Goal: Task Accomplishment & Management: Manage account settings

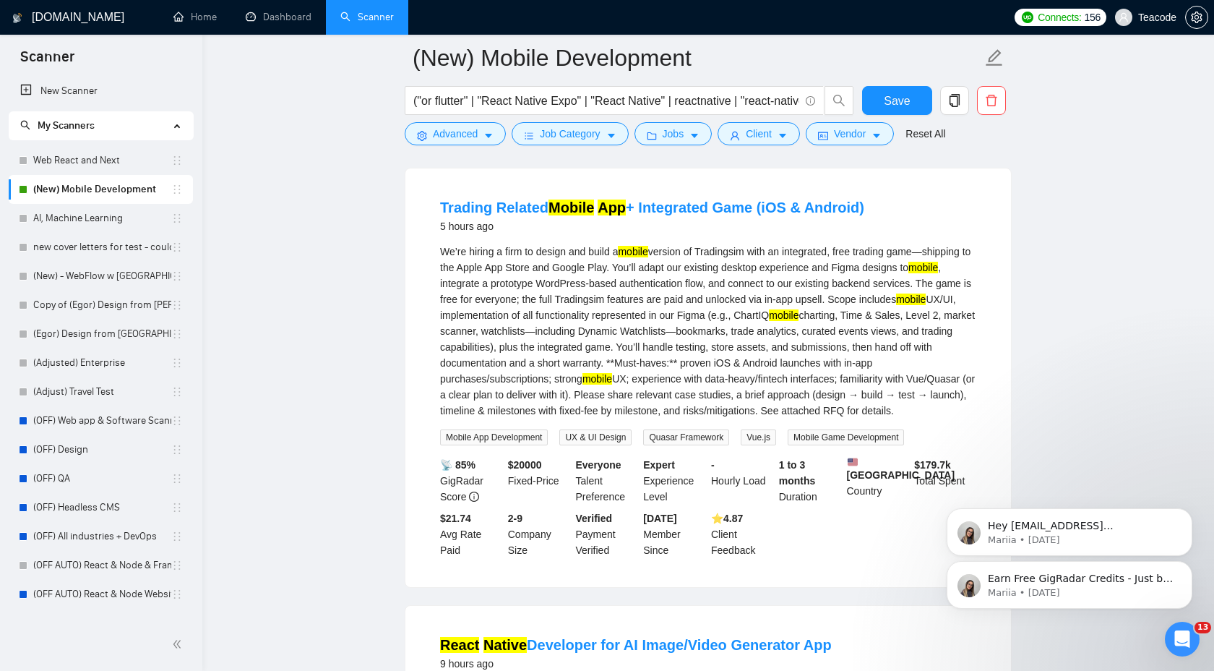
scroll to position [429, 0]
click at [850, 132] on span "Vendor" at bounding box center [850, 134] width 32 height 16
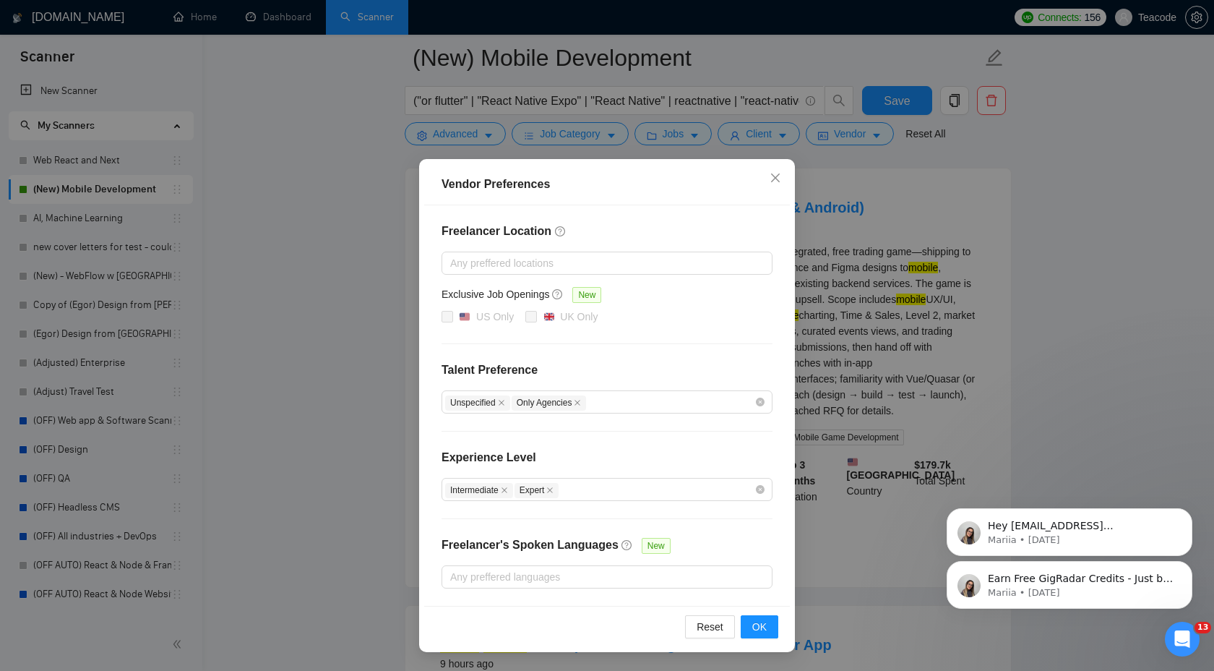
click at [1054, 197] on div "Vendor Preferences Freelancer Location Any preffered locations Exclusive Job Op…" at bounding box center [607, 335] width 1214 height 671
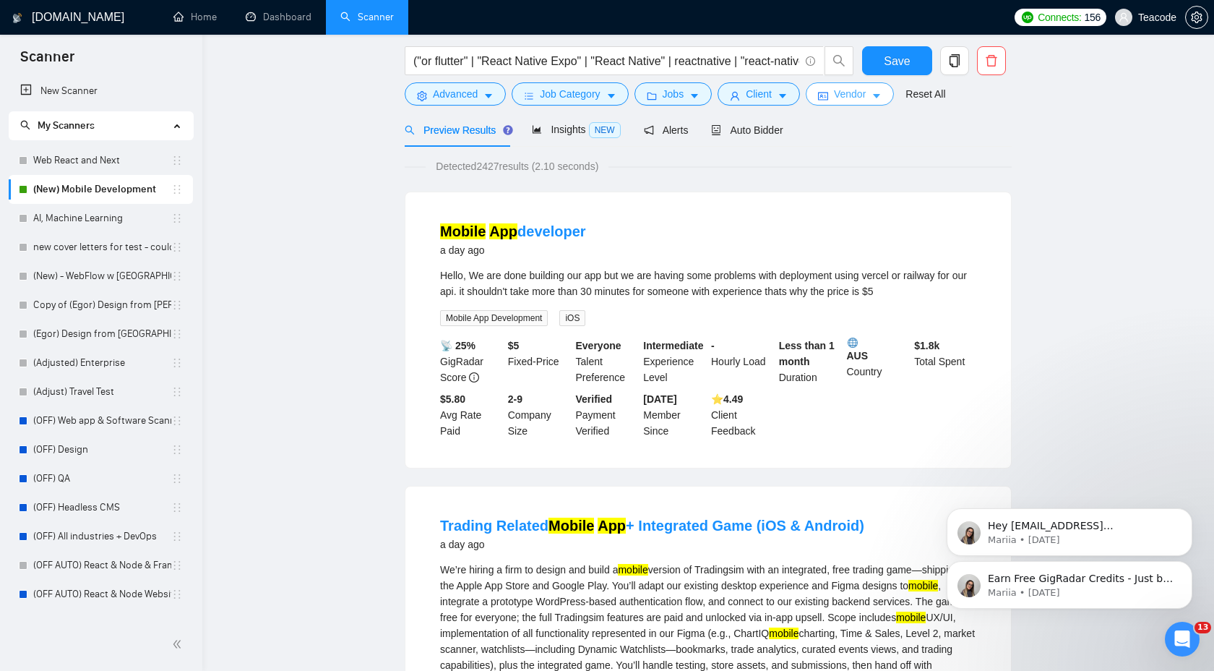
scroll to position [0, 0]
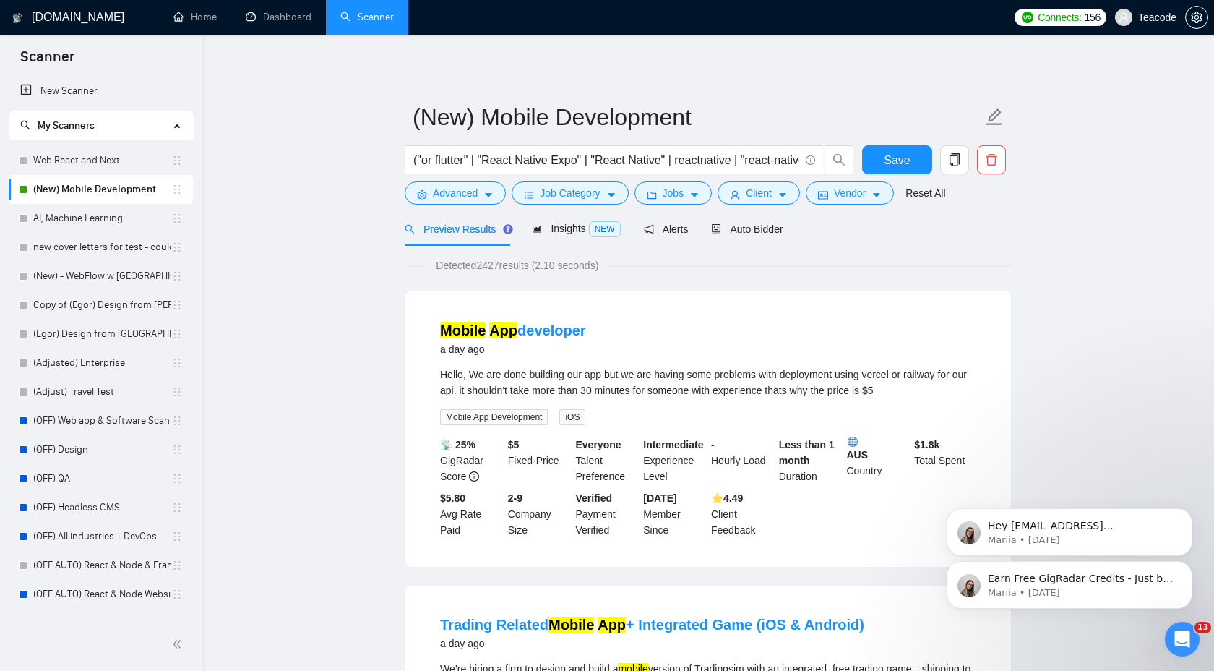
click at [744, 239] on div "Auto Bidder" at bounding box center [747, 229] width 72 height 34
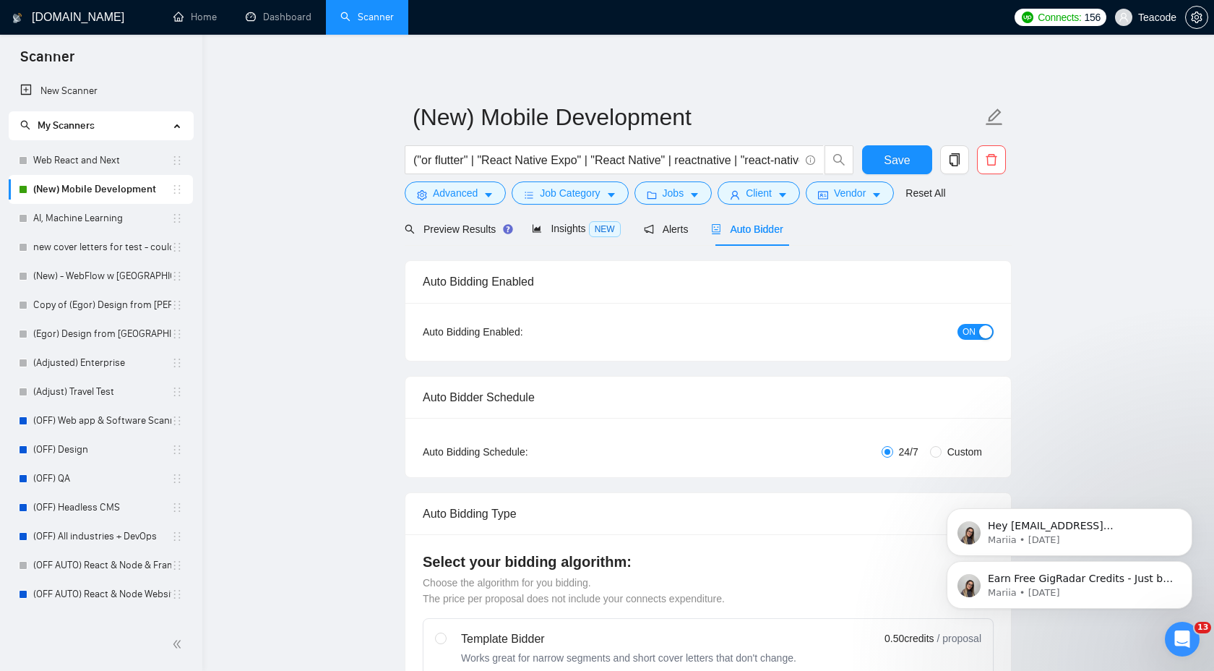
checkbox input "true"
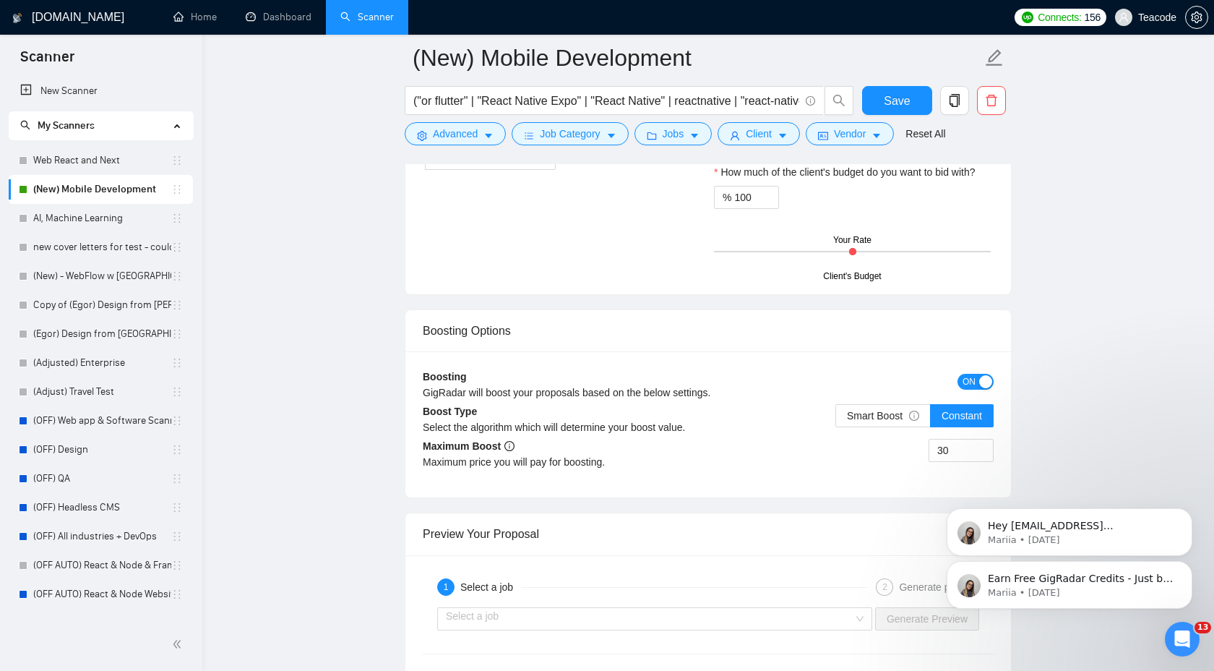
scroll to position [2513, 0]
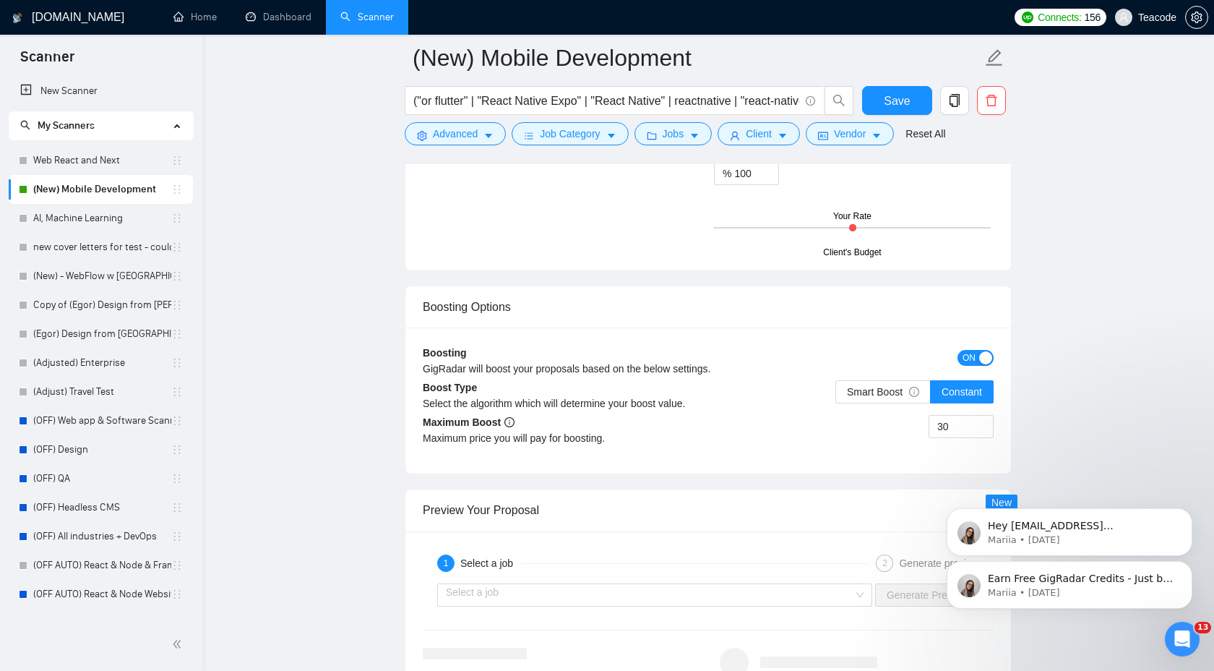
click at [949, 424] on body "Earn Free GigRadar Credits - Just by Sharing Your Story! 💬 Want more credits fo…" at bounding box center [1070, 524] width 278 height 204
click at [952, 425] on input "30" at bounding box center [961, 427] width 64 height 22
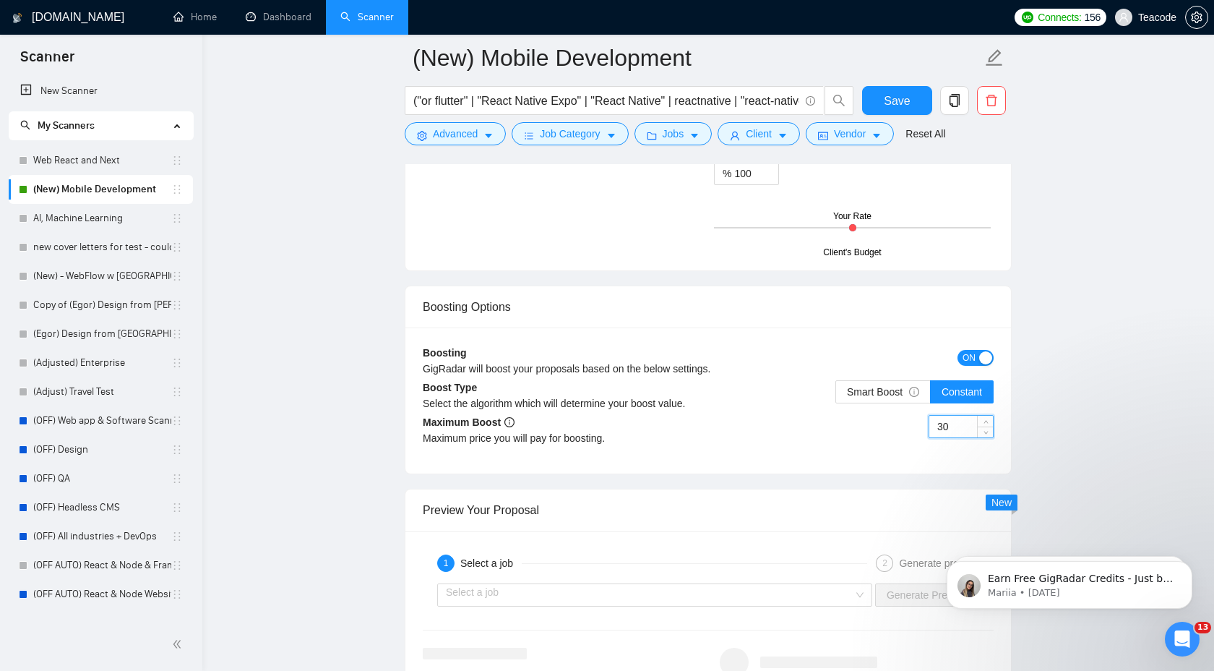
click at [952, 425] on input "30" at bounding box center [961, 427] width 64 height 22
click at [889, 394] on span "Smart Boost" at bounding box center [883, 392] width 72 height 12
click at [836, 395] on input "Smart Boost" at bounding box center [836, 395] width 0 height 0
click at [974, 394] on span "Constant" at bounding box center [962, 392] width 40 height 12
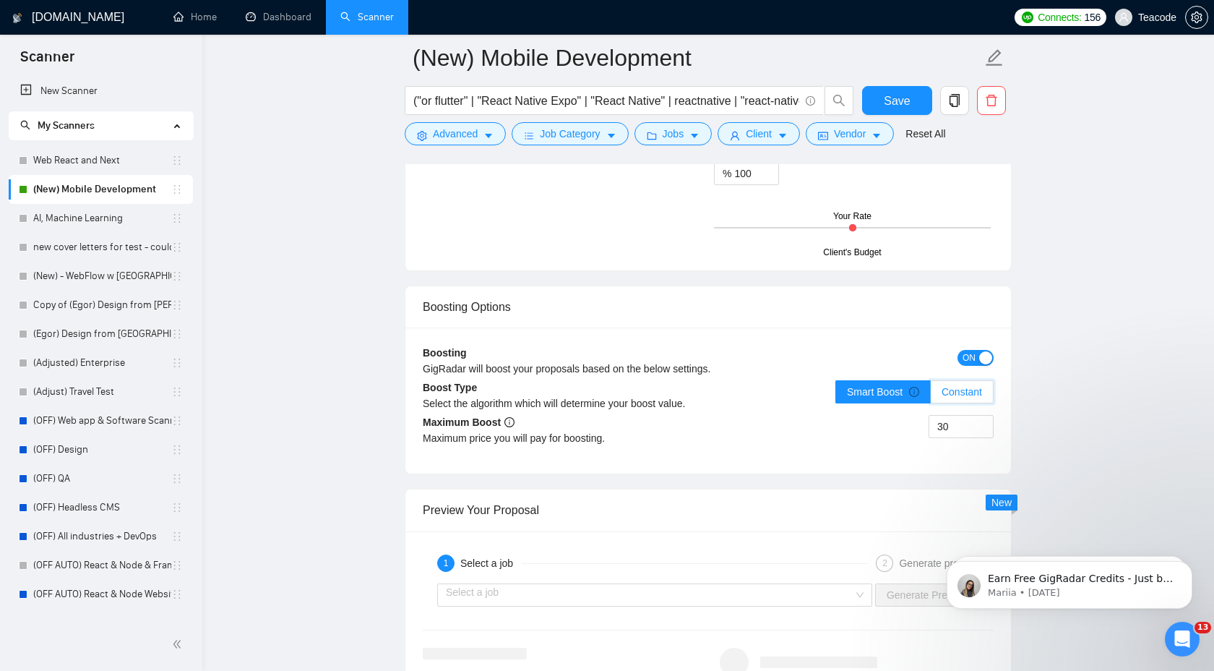
click at [931, 395] on input "Constant" at bounding box center [931, 395] width 0 height 0
click at [956, 426] on input "30" at bounding box center [961, 427] width 64 height 22
click at [958, 425] on input "30" at bounding box center [961, 427] width 64 height 22
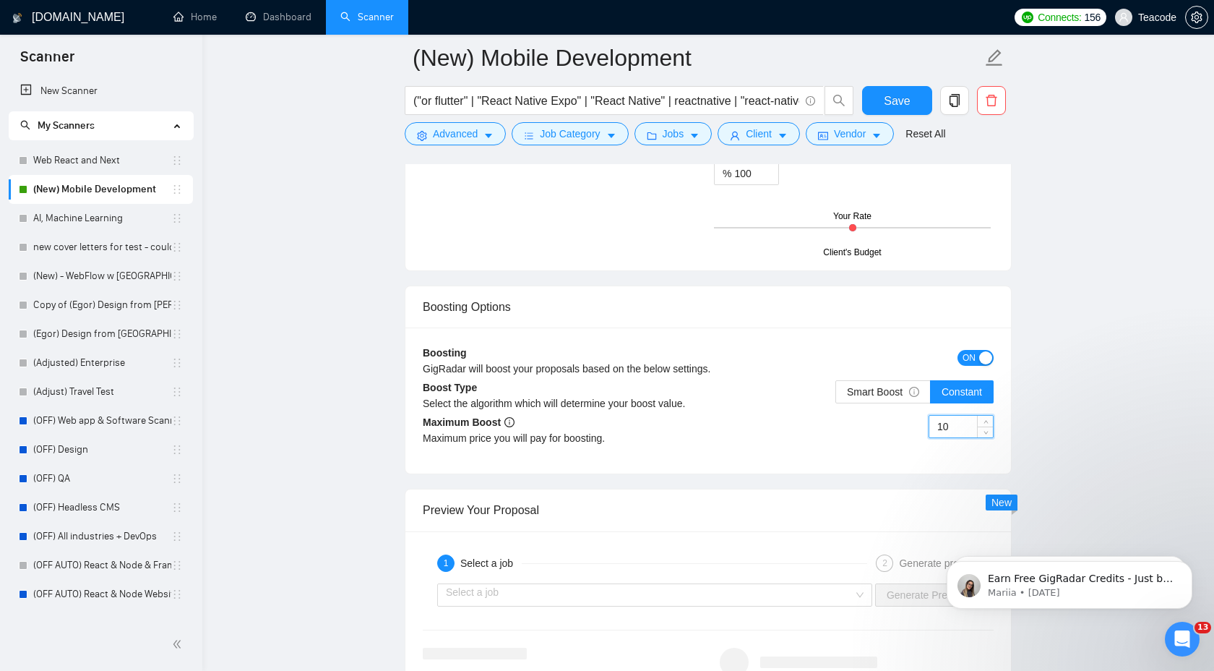
type input "1"
type input "20"
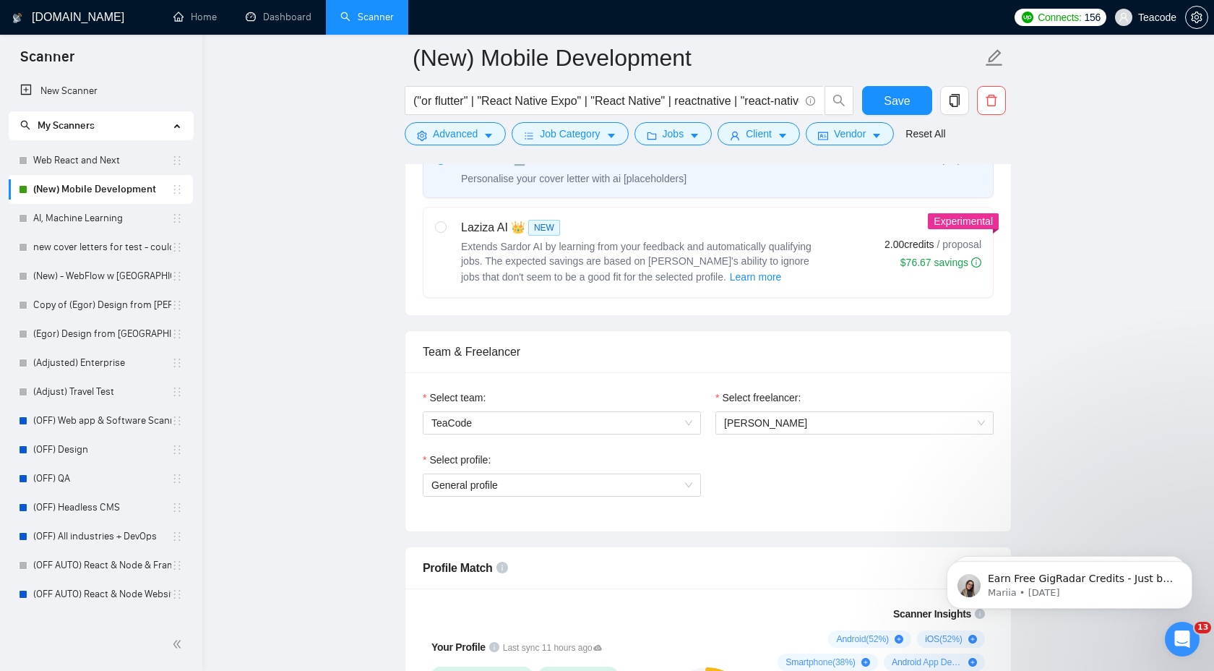
scroll to position [79, 0]
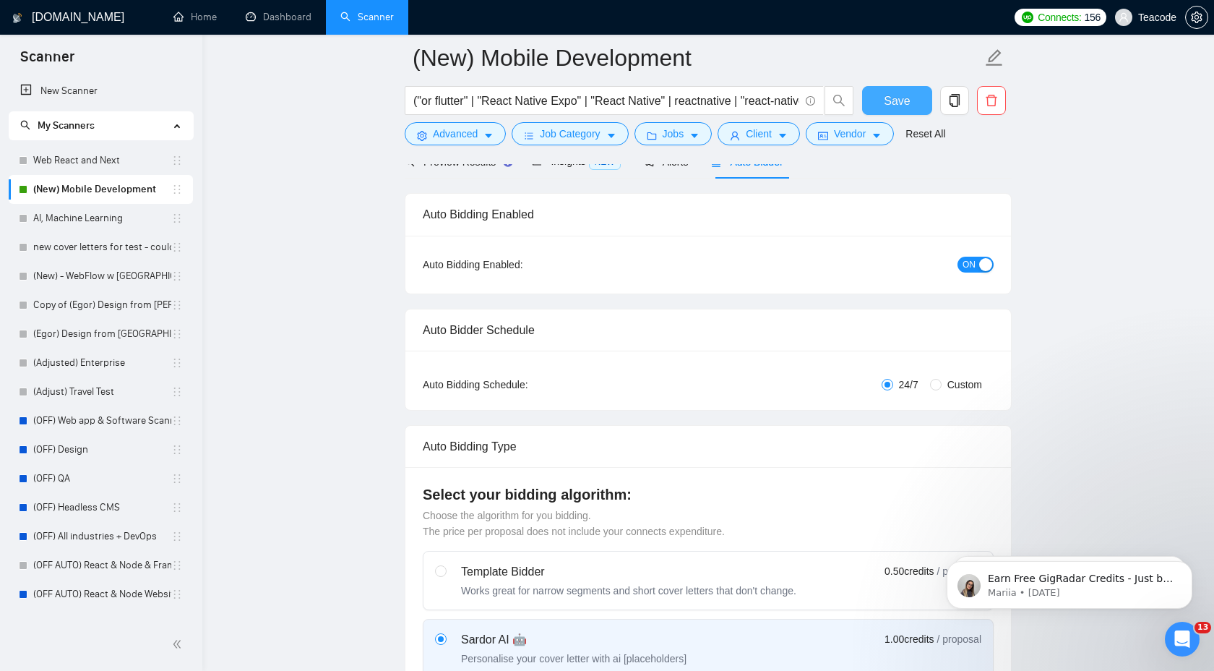
click at [892, 96] on span "Save" at bounding box center [897, 101] width 26 height 18
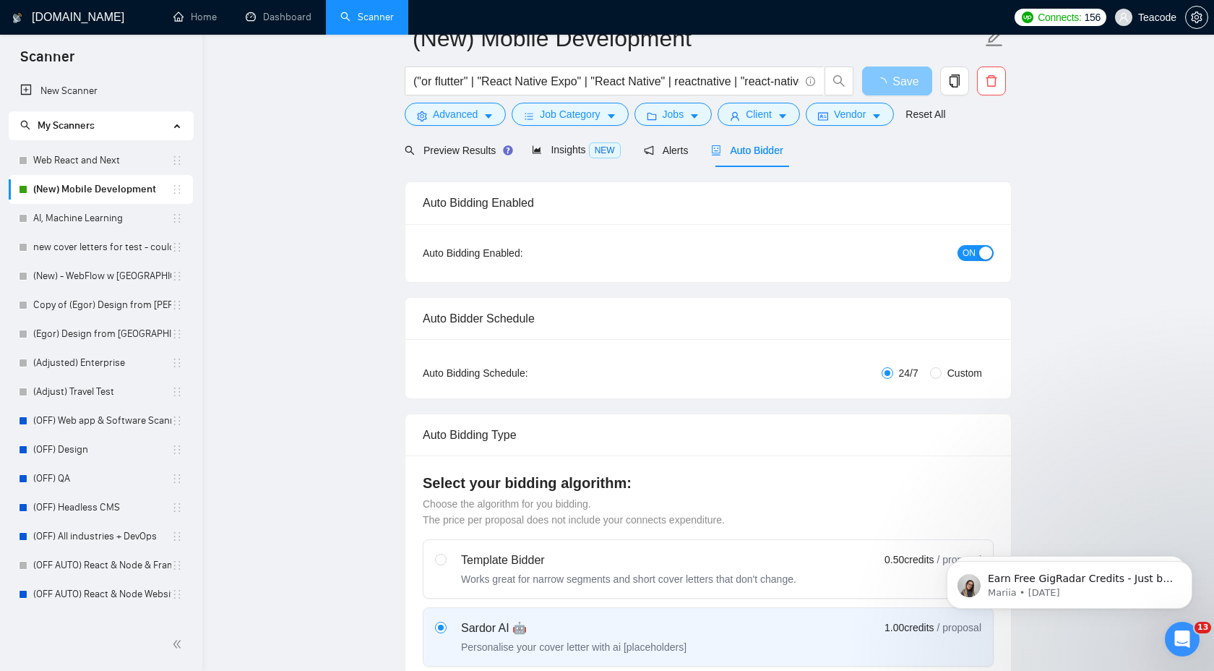
scroll to position [0, 0]
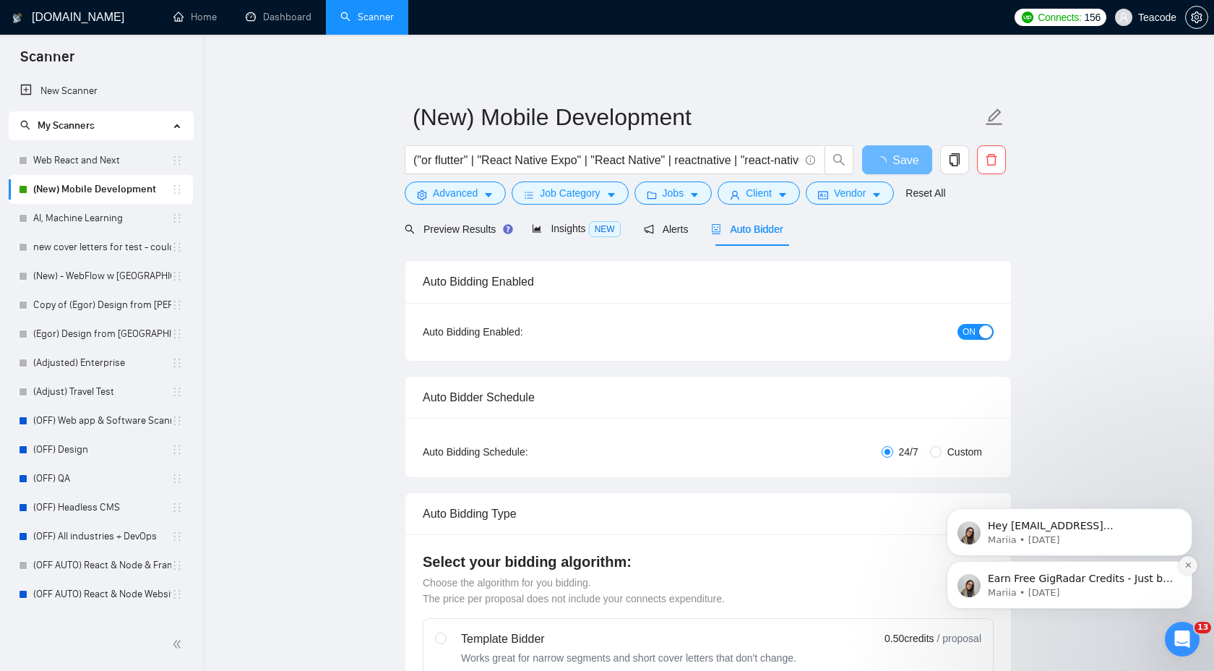
click at [1187, 562] on icon "Dismiss notification" at bounding box center [1188, 565] width 8 height 8
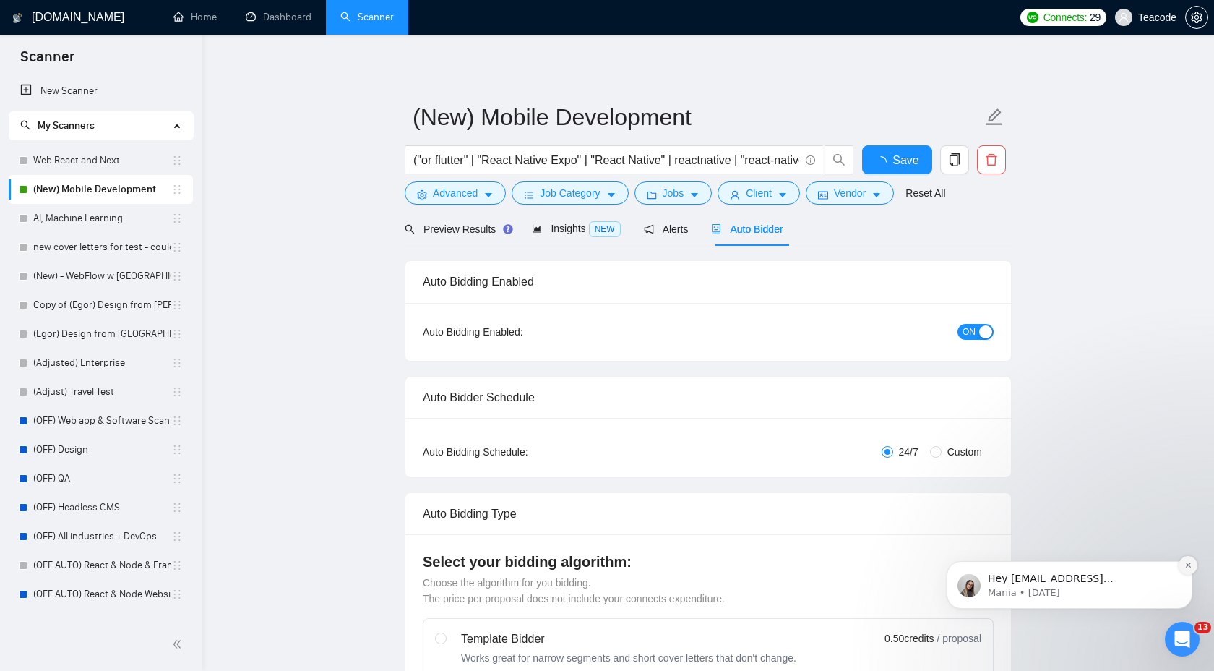
checkbox input "true"
click at [1190, 565] on icon "Dismiss notification" at bounding box center [1188, 565] width 8 height 8
click at [1187, 562] on icon "Dismiss notification" at bounding box center [1188, 565] width 8 height 8
